Goal: Information Seeking & Learning: Learn about a topic

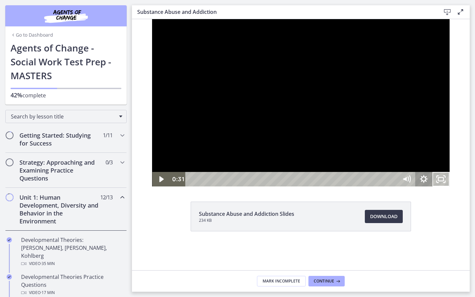
scroll to position [365, 0]
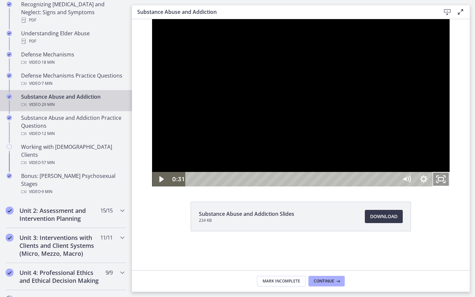
click at [443, 181] on rect "Unfullscreen" at bounding box center [440, 178] width 5 height 3
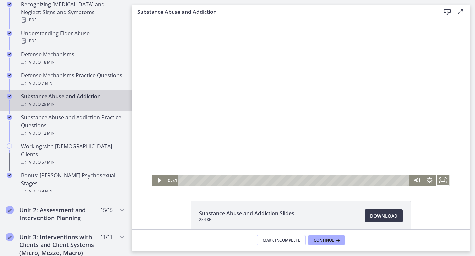
click at [142, 83] on div "Click for sound @keyframes VOLUME_SMALL_WAVE_FLASH { 0% { opacity: 0; } 33% { o…" at bounding box center [301, 102] width 338 height 167
click at [250, 82] on div at bounding box center [300, 102] width 297 height 167
click at [280, 81] on div at bounding box center [300, 102] width 297 height 167
click at [392, 112] on div at bounding box center [300, 102] width 297 height 167
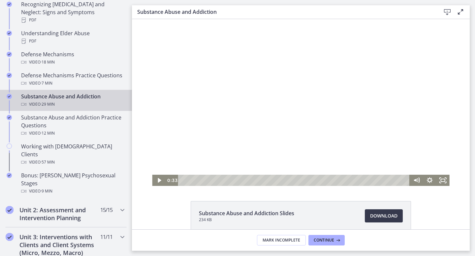
click at [417, 118] on div at bounding box center [300, 102] width 297 height 167
click at [434, 177] on icon "Show settings menu" at bounding box center [429, 180] width 13 height 11
click at [434, 157] on span "1x" at bounding box center [438, 158] width 16 height 11
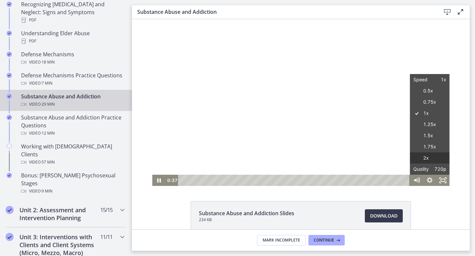
click at [434, 158] on label "2x" at bounding box center [430, 159] width 40 height 12
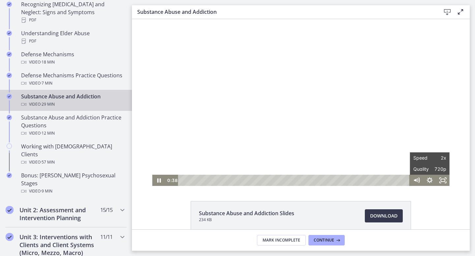
click at [441, 186] on div "Substance Abuse and Addiction Slides 234 KB Download Opens in a new window" at bounding box center [301, 124] width 338 height 211
click at [444, 181] on rect "Fullscreen" at bounding box center [443, 180] width 4 height 3
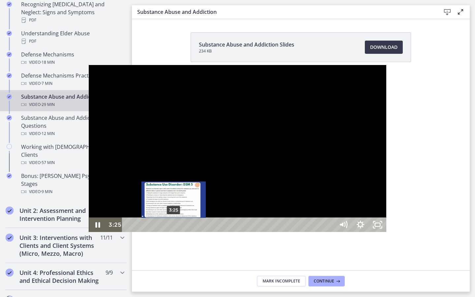
click at [129, 232] on div "3:25" at bounding box center [230, 224] width 202 height 15
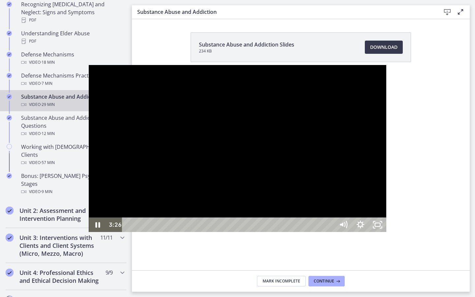
click at [169, 202] on div at bounding box center [237, 148] width 297 height 167
click at [330, 232] on div "23:11" at bounding box center [230, 224] width 202 height 15
click at [380, 153] on div at bounding box center [237, 148] width 297 height 167
click at [297, 134] on div at bounding box center [237, 148] width 297 height 167
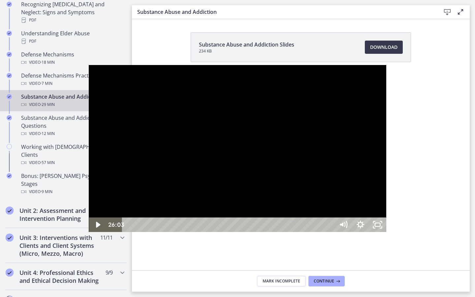
click at [207, 190] on div at bounding box center [237, 148] width 297 height 167
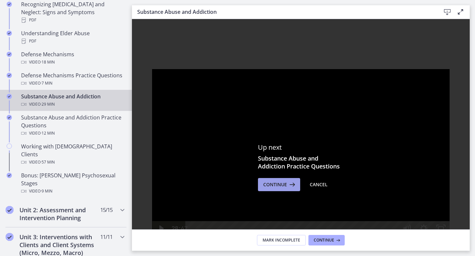
click at [281, 184] on span "Continue" at bounding box center [275, 185] width 24 height 8
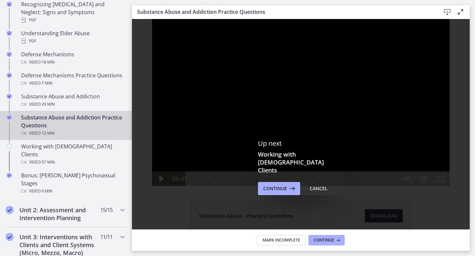
click at [280, 188] on div "Up next Working with [DEMOGRAPHIC_DATA] Clients Continue Cancel" at bounding box center [301, 167] width 338 height 297
click at [287, 185] on icon at bounding box center [291, 189] width 9 height 8
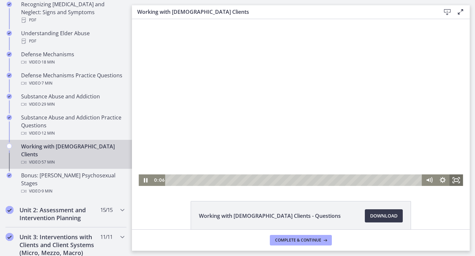
click at [460, 182] on icon "Fullscreen" at bounding box center [456, 181] width 14 height 12
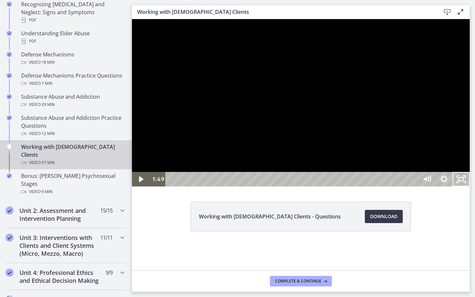
click at [401, 186] on div at bounding box center [301, 102] width 338 height 167
click at [452, 186] on icon "Show settings menu" at bounding box center [443, 179] width 17 height 15
click at [465, 157] on span "2x" at bounding box center [450, 150] width 30 height 15
click at [469, 129] on label "1.5x" at bounding box center [435, 120] width 69 height 15
click at [452, 172] on button "Unfullscreen" at bounding box center [460, 179] width 17 height 15
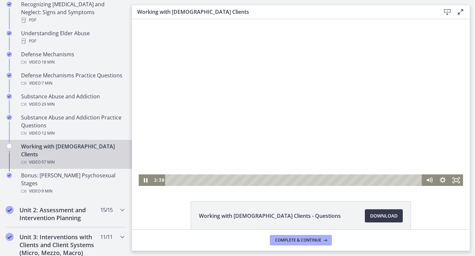
click at [452, 189] on div "Working with [DEMOGRAPHIC_DATA] Clients - Questions Download Opens in a new win…" at bounding box center [301, 124] width 338 height 211
click at [452, 184] on icon "Fullscreen" at bounding box center [456, 181] width 14 height 12
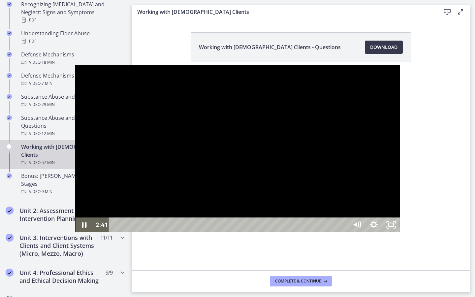
click at [399, 207] on div at bounding box center [237, 148] width 324 height 167
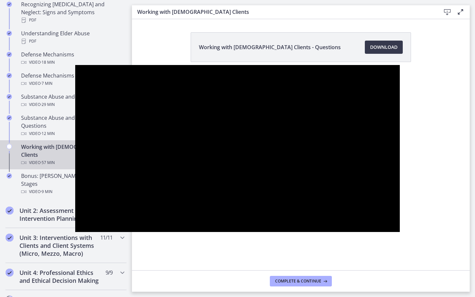
click at [75, 65] on button "Play Video: cmhf48khnk6s72tglic0.mp4" at bounding box center [75, 65] width 0 height 0
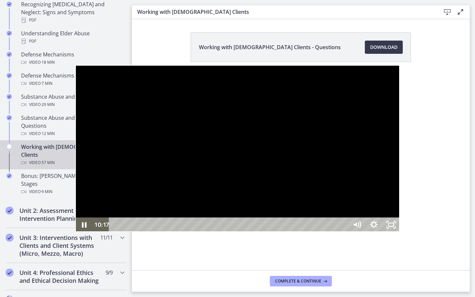
click at [266, 160] on div at bounding box center [237, 148] width 324 height 167
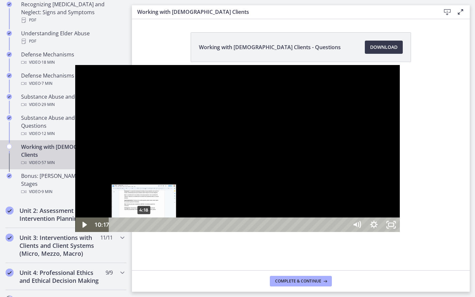
click at [115, 232] on div "4:18" at bounding box center [229, 224] width 229 height 15
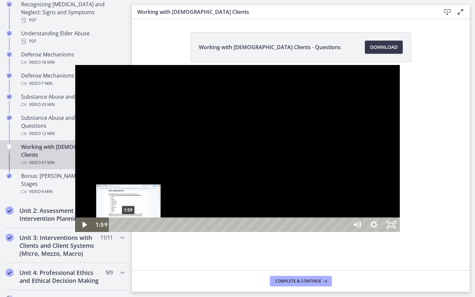
click at [115, 232] on div "1:59" at bounding box center [229, 224] width 229 height 15
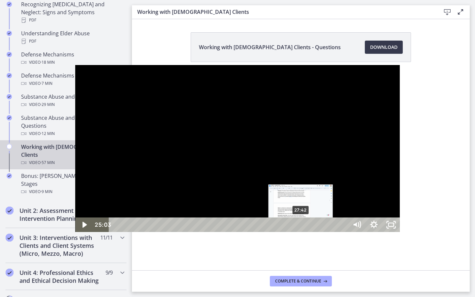
click at [226, 232] on div "27:42" at bounding box center [229, 224] width 229 height 15
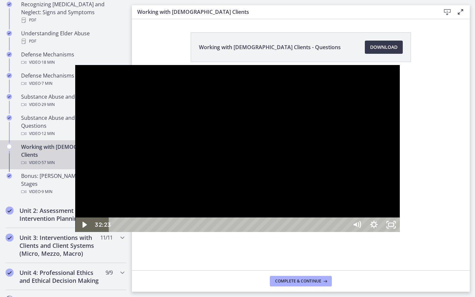
click at [168, 111] on div at bounding box center [237, 148] width 324 height 167
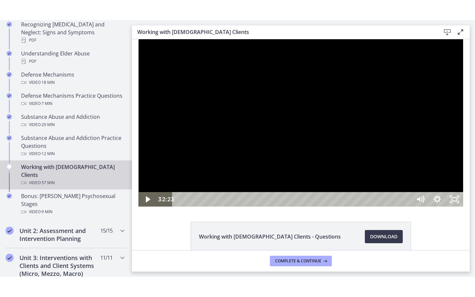
click at [168, 91] on div at bounding box center [300, 122] width 324 height 167
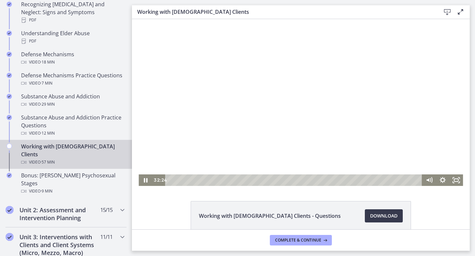
click at [228, 72] on div at bounding box center [300, 102] width 324 height 167
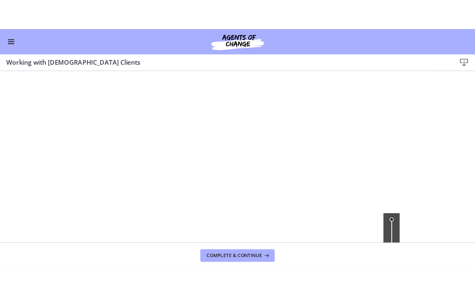
scroll to position [363, 0]
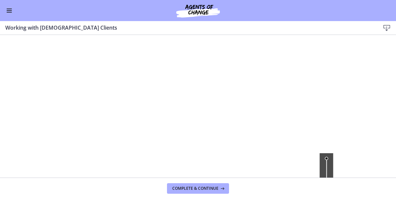
click at [262, 66] on div at bounding box center [198, 118] width 324 height 167
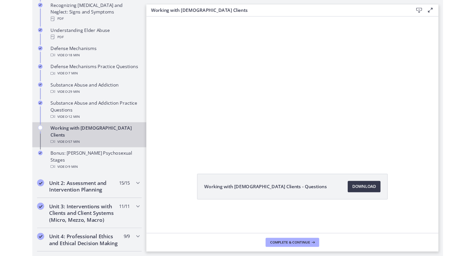
scroll to position [364, 0]
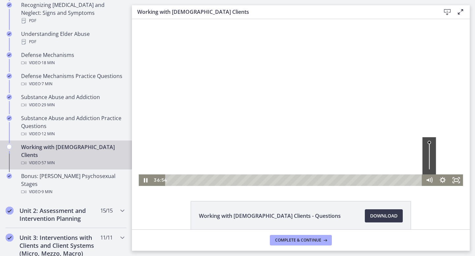
click at [192, 138] on div at bounding box center [300, 102] width 324 height 167
click at [181, 88] on div at bounding box center [300, 102] width 324 height 167
click at [467, 219] on div "Working with [DEMOGRAPHIC_DATA] Clients - Questions Download Opens in a new win…" at bounding box center [301, 231] width 338 height 61
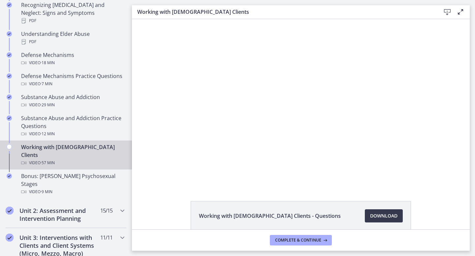
click at [451, 225] on div "Working with [DEMOGRAPHIC_DATA] Clients - Questions Download Opens in a new win…" at bounding box center [301, 231] width 338 height 61
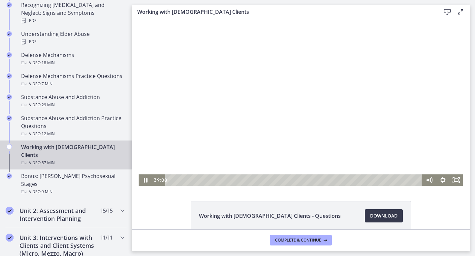
click at [317, 113] on div at bounding box center [300, 102] width 324 height 167
click at [356, 106] on div at bounding box center [300, 102] width 324 height 167
click at [445, 180] on icon "Show settings menu" at bounding box center [442, 180] width 6 height 6
click at [442, 153] on span "1.5x" at bounding box center [450, 158] width 17 height 12
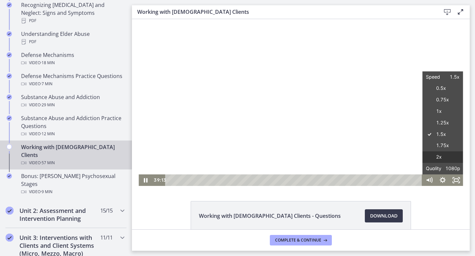
click at [442, 156] on label "2x" at bounding box center [442, 158] width 41 height 12
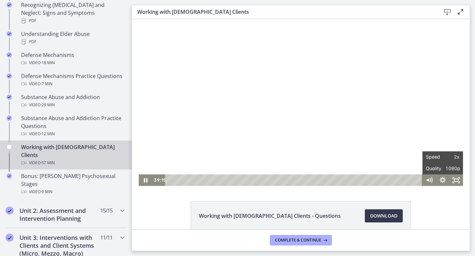
click at [447, 220] on div "Working with [DEMOGRAPHIC_DATA] Clients - Questions Download Opens in a new win…" at bounding box center [301, 231] width 338 height 61
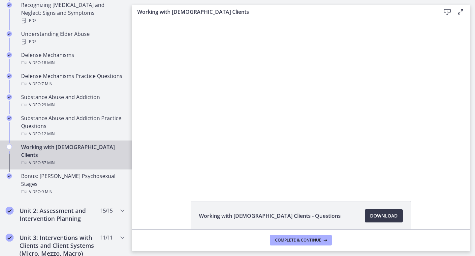
click at [240, 219] on span "Working with [DEMOGRAPHIC_DATA] Clients - Questions" at bounding box center [270, 216] width 142 height 8
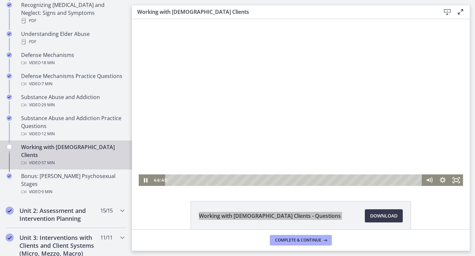
click at [388, 152] on div at bounding box center [300, 102] width 324 height 167
click at [394, 127] on div at bounding box center [300, 102] width 324 height 167
click at [456, 179] on rect "Fullscreen" at bounding box center [456, 180] width 4 height 3
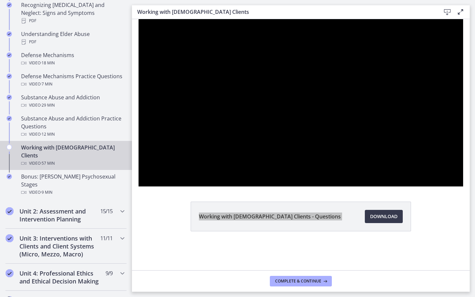
click at [446, 172] on button "Unfullscreen" at bounding box center [454, 179] width 17 height 15
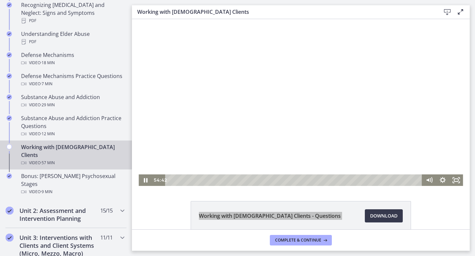
click at [368, 30] on div at bounding box center [300, 102] width 324 height 167
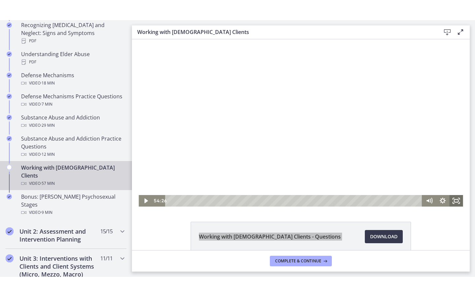
click at [459, 201] on icon "Fullscreen" at bounding box center [456, 201] width 14 height 12
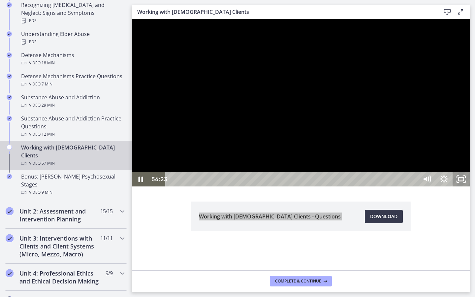
click at [469, 186] on icon "Unfullscreen" at bounding box center [460, 179] width 17 height 15
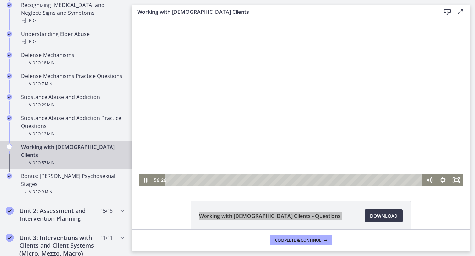
click at [220, 83] on div at bounding box center [300, 102] width 324 height 167
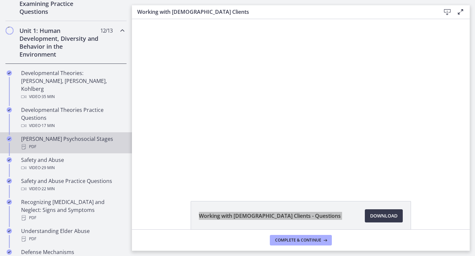
scroll to position [156, 0]
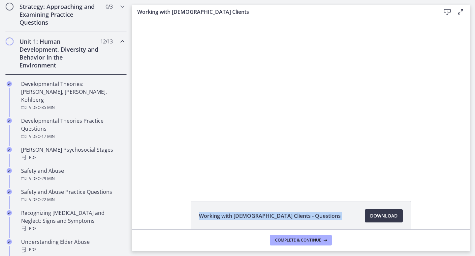
click at [115, 44] on div "Unit 1: Human Development, Diversity and Behavior in the Environment 12 / 13 Co…" at bounding box center [65, 53] width 121 height 43
